Goal: Obtain resource: Download file/media

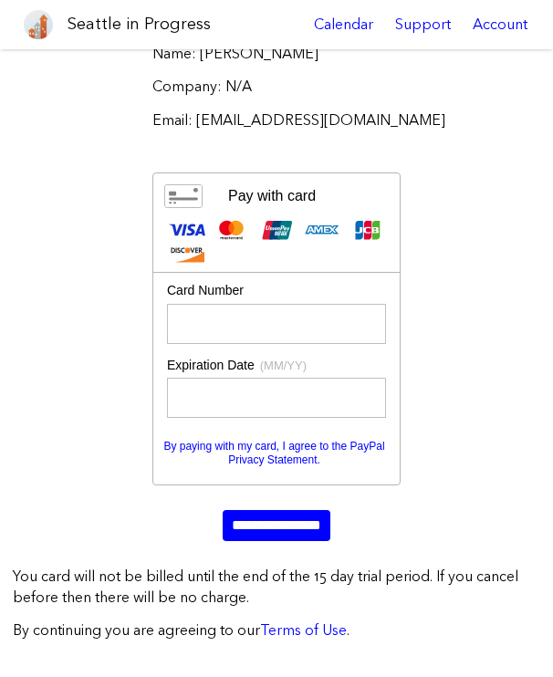
scroll to position [275, 0]
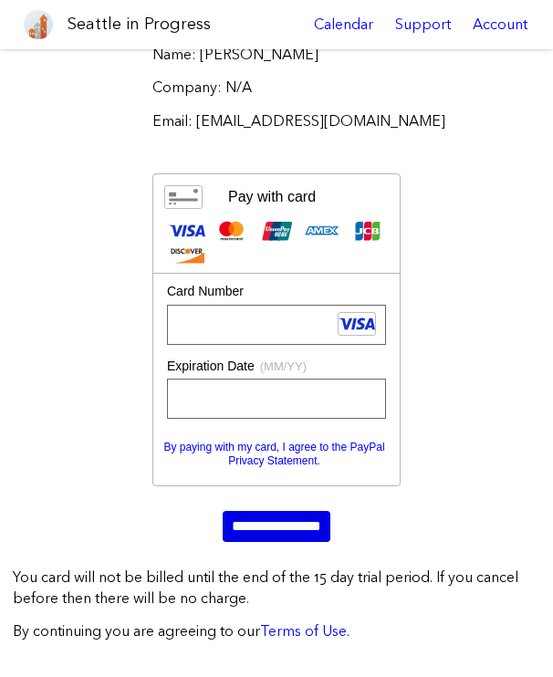
click at [249, 521] on input "**********" at bounding box center [277, 526] width 108 height 31
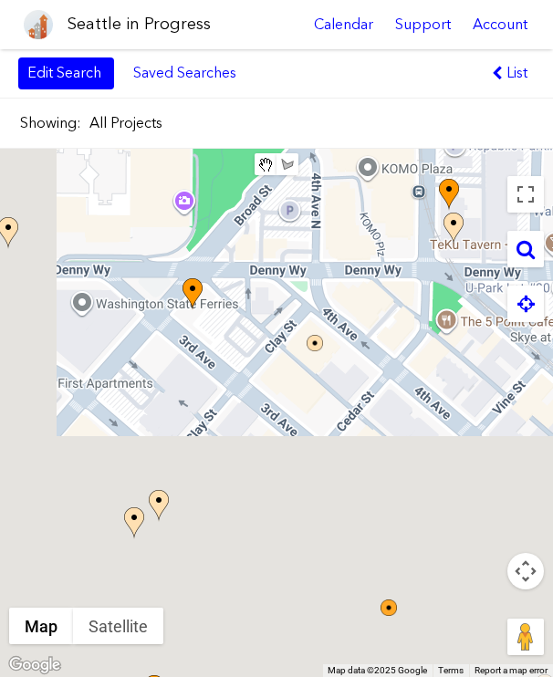
drag, startPoint x: 168, startPoint y: 413, endPoint x: 338, endPoint y: 52, distance: 399.5
click at [338, 52] on div "Showing: All Projects Edit Search Saved Searches Added to Saved Searches Done C…" at bounding box center [276, 363] width 553 height 628
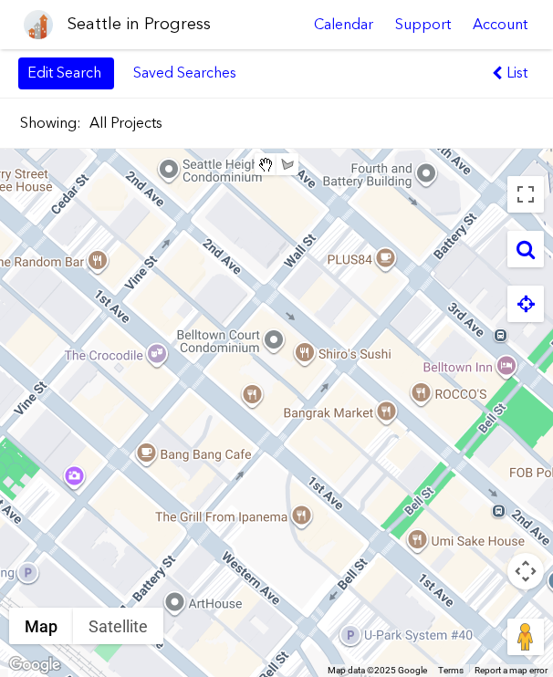
drag, startPoint x: 426, startPoint y: 206, endPoint x: -60, endPoint y: 417, distance: 529.9
click at [0, 417] on html "Seattle in Progress Calendar Support Account About Seattle in Progress Data Get…" at bounding box center [276, 338] width 553 height 677
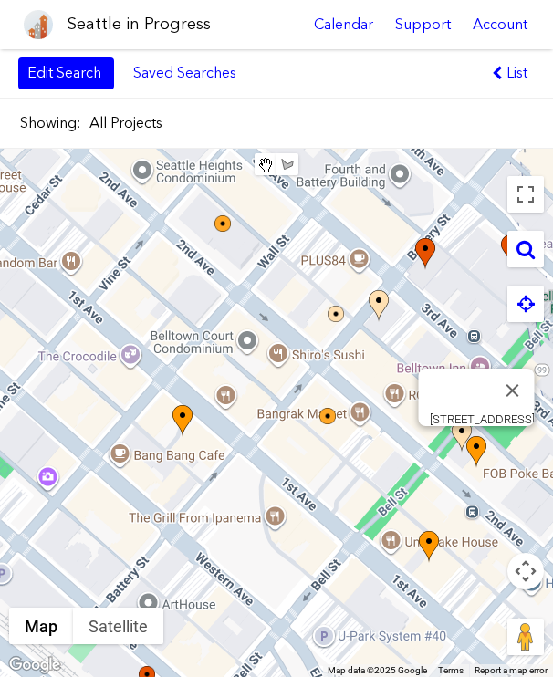
click at [482, 455] on img at bounding box center [476, 452] width 20 height 32
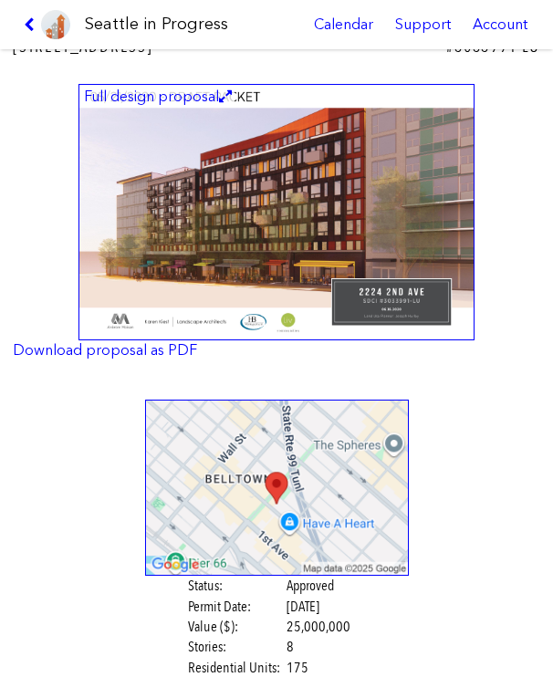
scroll to position [26, 0]
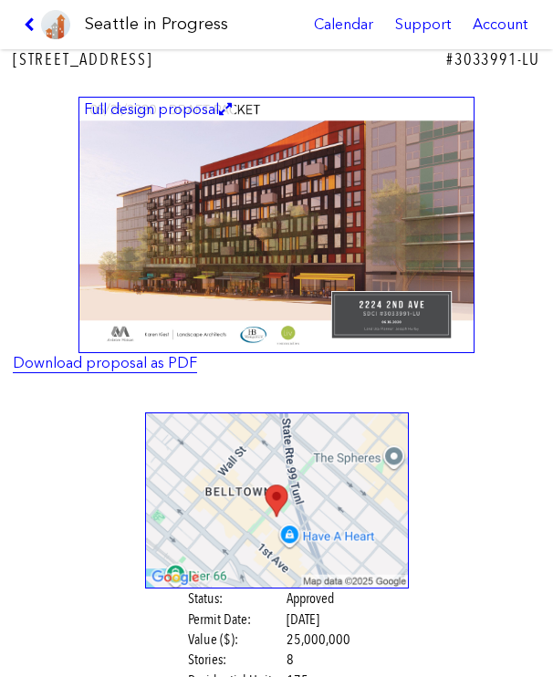
click at [107, 363] on link "Download proposal as PDF" at bounding box center [105, 362] width 184 height 17
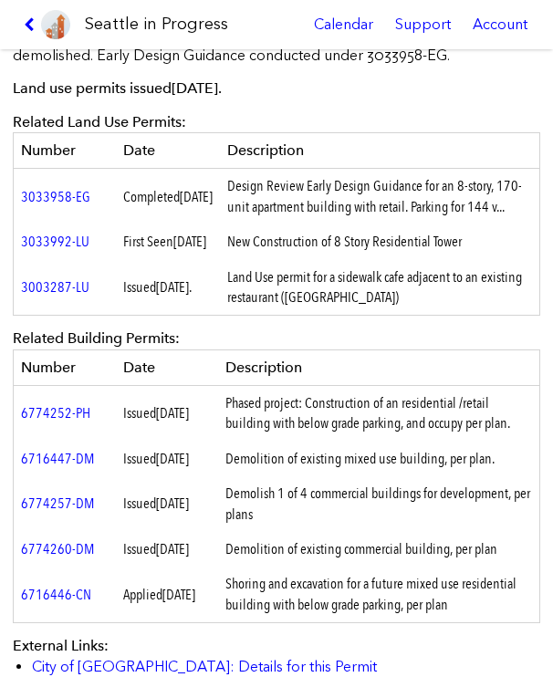
scroll to position [847, 0]
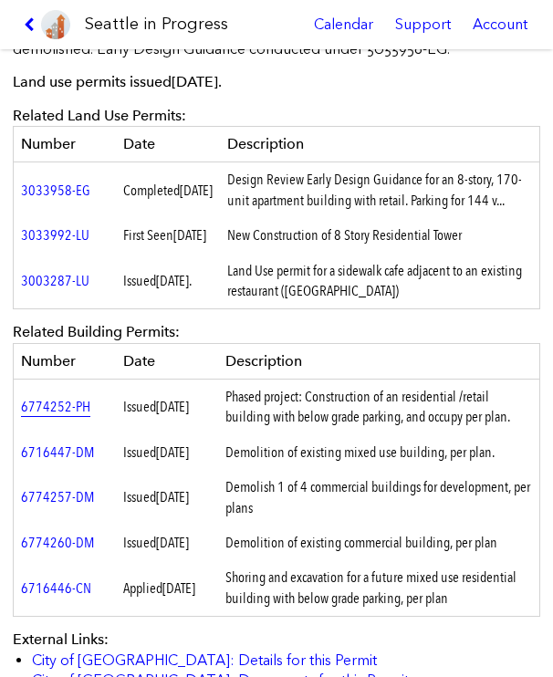
click at [39, 415] on link "6774252-PH" at bounding box center [55, 406] width 69 height 17
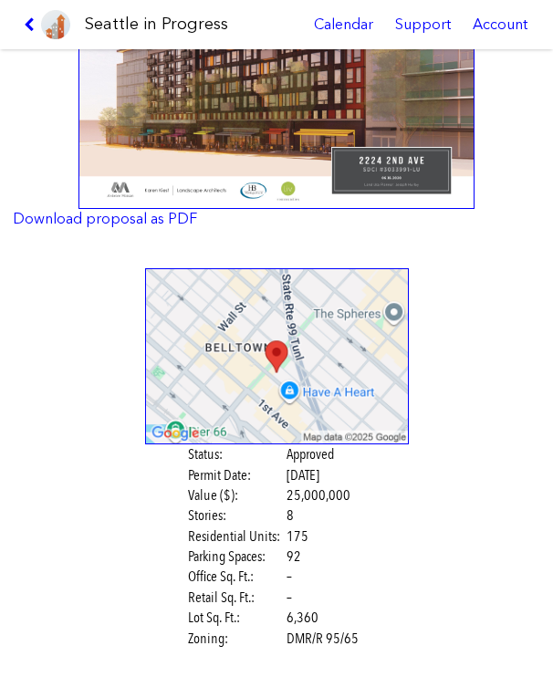
scroll to position [0, 0]
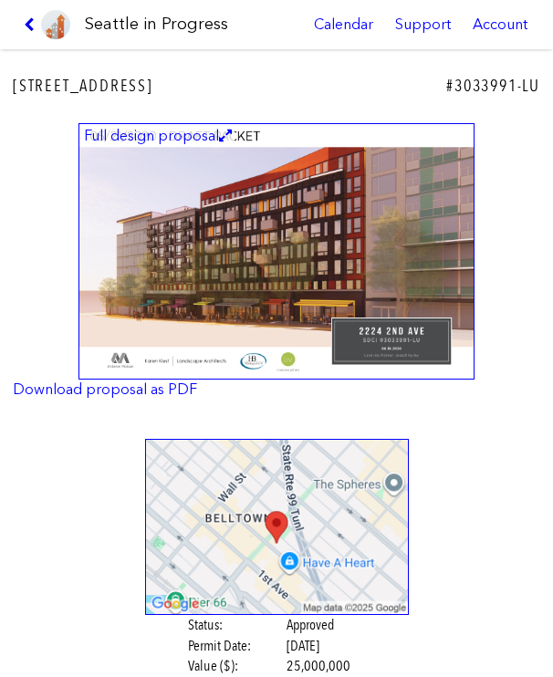
click at [26, 31] on icon at bounding box center [32, 24] width 17 height 15
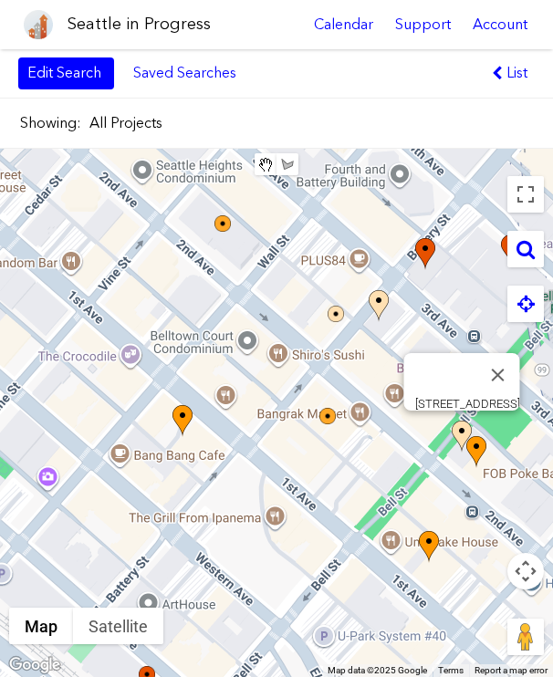
click at [460, 442] on img at bounding box center [462, 437] width 20 height 32
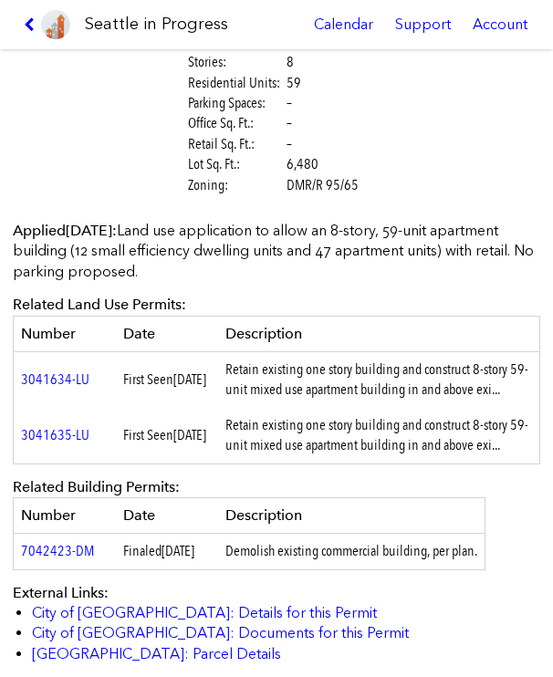
scroll to position [626, 0]
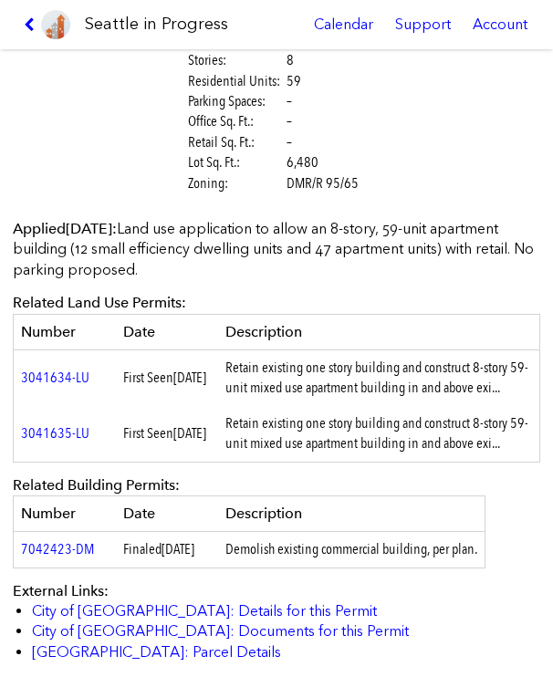
click at [176, 263] on p "Applied Oct. 10, 2019 : Land use application to allow an 8-story, 59-unit apart…" at bounding box center [276, 249] width 527 height 61
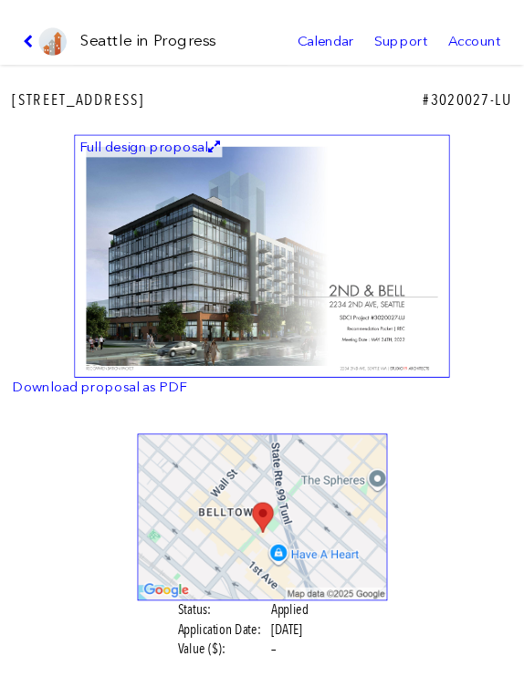
scroll to position [0, 0]
